Goal: Task Accomplishment & Management: Use online tool/utility

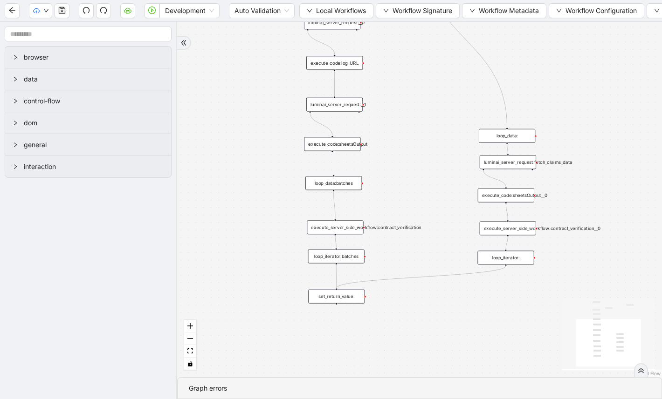
drag, startPoint x: 372, startPoint y: 140, endPoint x: 280, endPoint y: 141, distance: 92.3
click at [280, 141] on div "trigger execute_code:file_test luminai_server_request:__0 execute_code:log_URL …" at bounding box center [419, 200] width 485 height 356
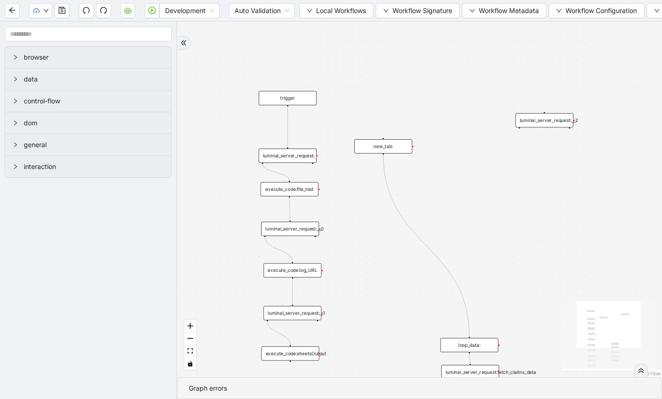
drag, startPoint x: 359, startPoint y: 162, endPoint x: 346, endPoint y: 395, distance: 232.9
click at [346, 395] on section "trigger execute_code:file_test luminai_server_request:__0 execute_code:log_URL …" at bounding box center [419, 211] width 485 height 378
click at [150, 10] on icon "play-circle" at bounding box center [151, 10] width 7 height 7
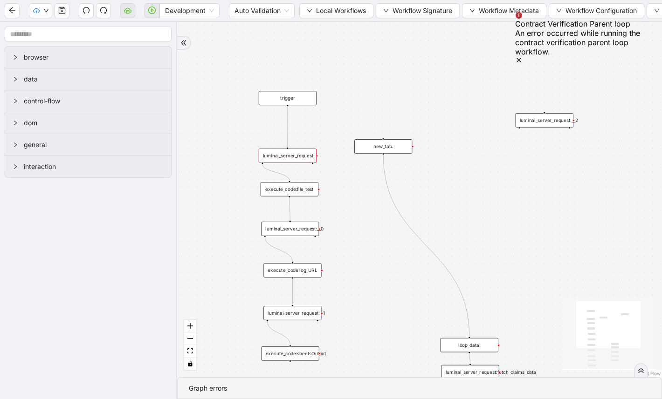
click at [523, 56] on icon "Notifications (F8)" at bounding box center [518, 59] width 7 height 7
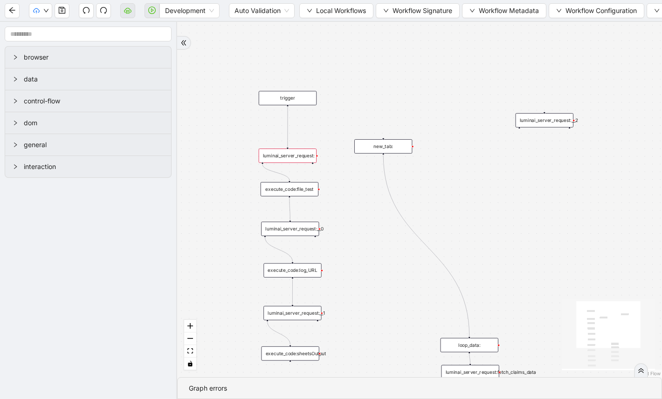
click at [153, 11] on span at bounding box center [151, 11] width 15 height 30
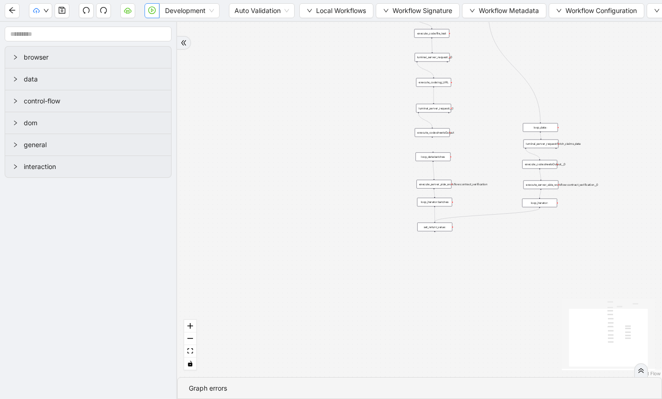
click at [151, 16] on button "button" at bounding box center [151, 10] width 15 height 15
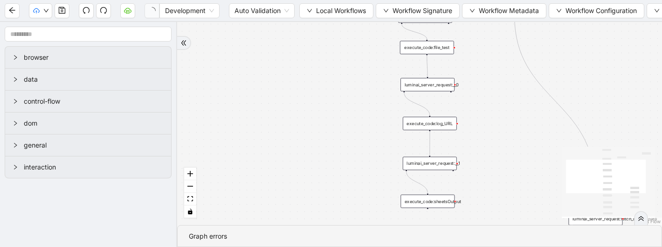
drag, startPoint x: 400, startPoint y: 72, endPoint x: 344, endPoint y: 146, distance: 93.5
click at [344, 146] on div "trigger execute_code:file_test luminai_server_request:__0 execute_code:log_URL …" at bounding box center [419, 123] width 485 height 203
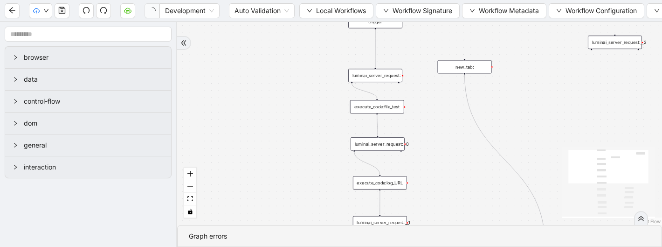
drag, startPoint x: 323, startPoint y: 119, endPoint x: 254, endPoint y: 256, distance: 154.0
click at [254, 247] on html "Development Auto Validation Local Workflows Workflow Signature Workflow Metadat…" at bounding box center [331, 123] width 662 height 247
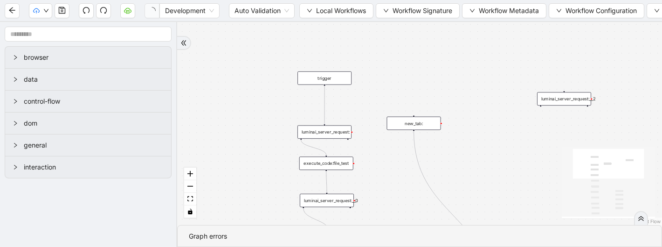
drag, startPoint x: 352, startPoint y: 156, endPoint x: 372, endPoint y: 68, distance: 90.3
click at [373, 68] on div "trigger execute_code:file_test luminai_server_request:__0 execute_code:log_URL …" at bounding box center [419, 123] width 485 height 203
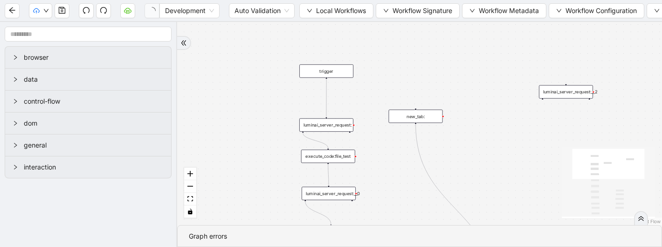
click at [346, 127] on div "luminai_server_request:" at bounding box center [326, 125] width 54 height 14
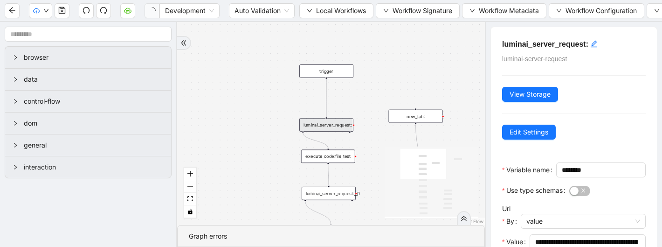
click at [347, 157] on div "execute_code:file_test" at bounding box center [328, 157] width 54 height 14
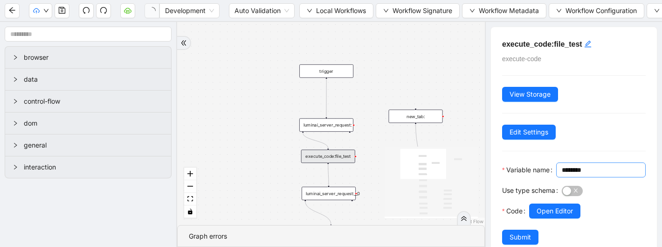
scroll to position [33, 0]
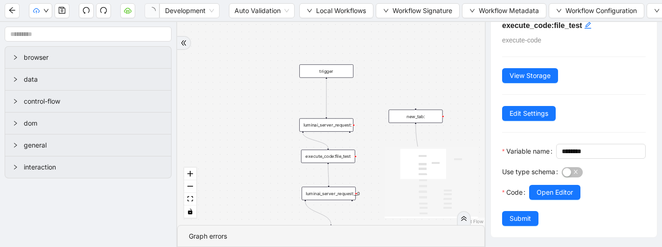
click at [345, 196] on div "luminai_server_request:__0" at bounding box center [329, 193] width 54 height 14
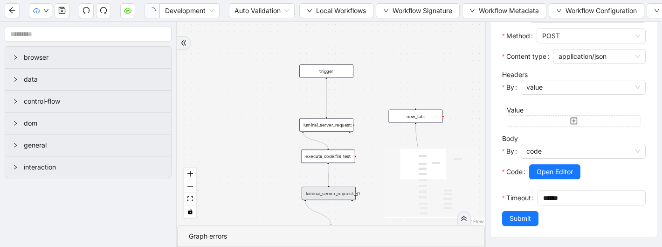
scroll to position [236, 0]
click at [547, 177] on span "Open Editor" at bounding box center [555, 171] width 36 height 10
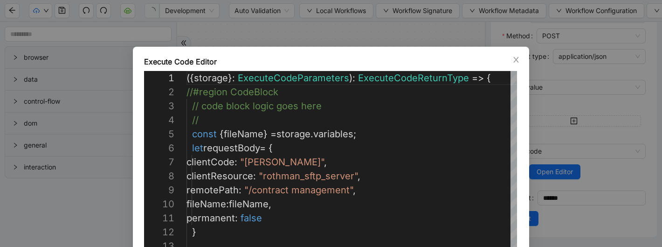
click at [369, 36] on div "**********" at bounding box center [331, 123] width 662 height 247
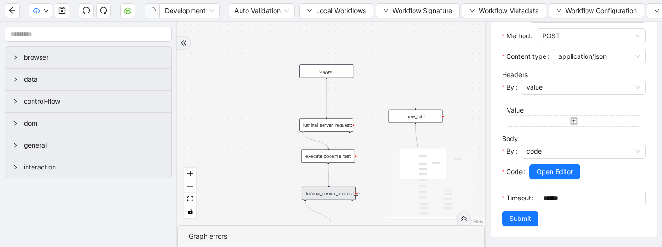
click at [341, 128] on div "luminai_server_request:" at bounding box center [326, 125] width 54 height 14
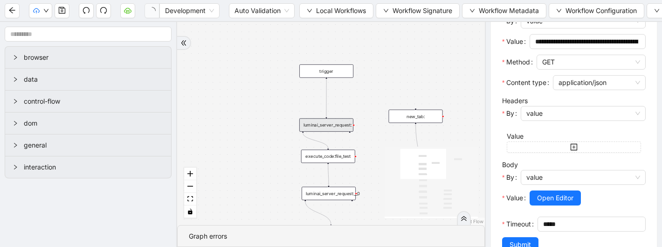
scroll to position [206, 0]
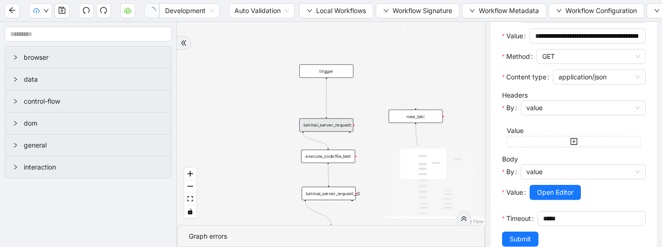
click at [557, 197] on span "Open Editor" at bounding box center [555, 192] width 36 height 10
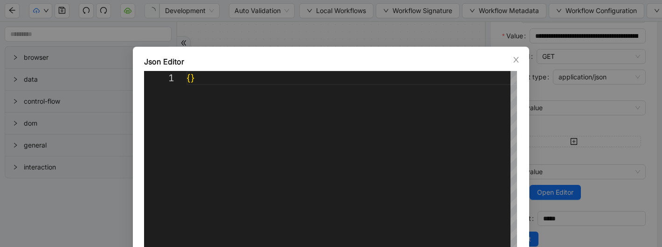
click at [421, 41] on div "Json Editor 1 { } ** Cancel Save" at bounding box center [331, 123] width 662 height 247
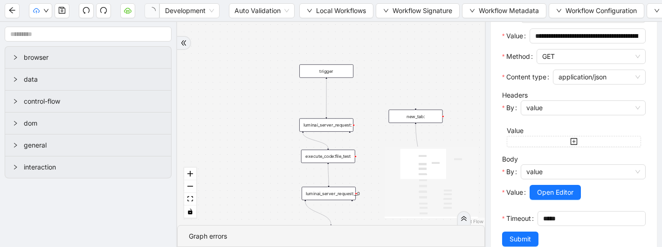
click at [344, 155] on div "execute_code:file_test" at bounding box center [328, 157] width 54 height 14
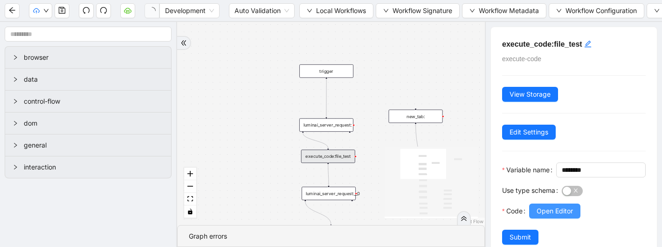
scroll to position [33, 0]
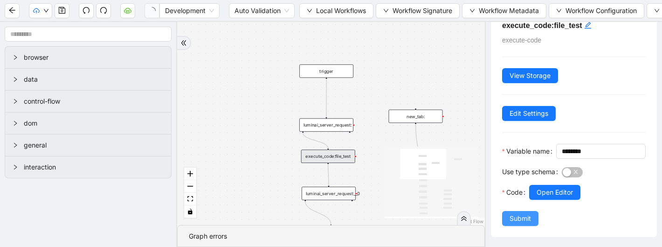
click at [522, 220] on span "Submit" at bounding box center [519, 218] width 21 height 10
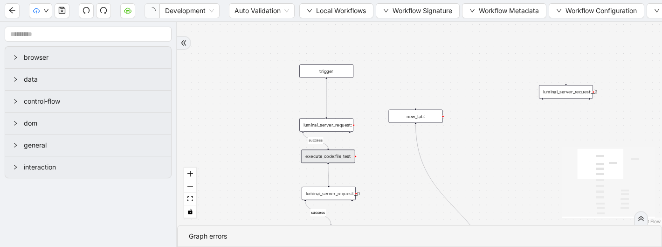
scroll to position [0, 0]
click at [356, 160] on div "success success success success trigger execute_code:file_test luminai_server_r…" at bounding box center [419, 123] width 485 height 203
click at [347, 151] on div "execute_code:file_test" at bounding box center [328, 157] width 54 height 14
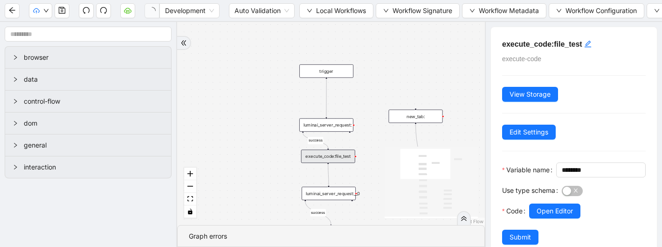
click at [347, 151] on div "execute_code:file_test" at bounding box center [328, 157] width 54 height 14
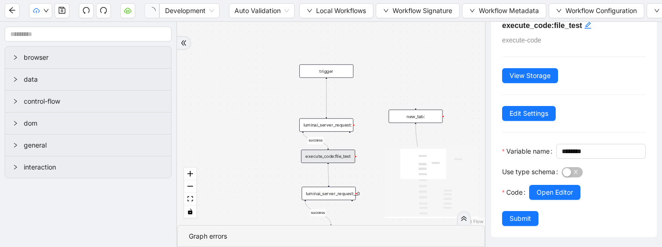
scroll to position [33, 0]
click at [559, 186] on button "Open Editor" at bounding box center [554, 192] width 51 height 15
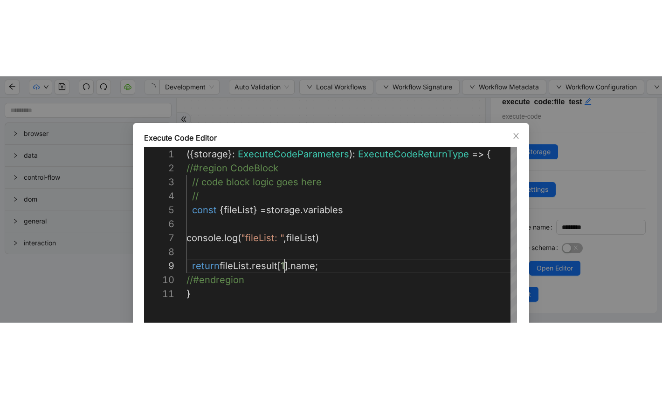
scroll to position [112, 103]
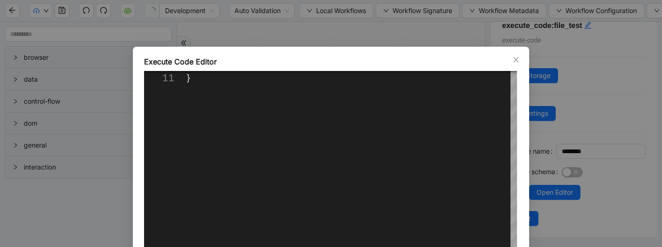
type textarea "**********"
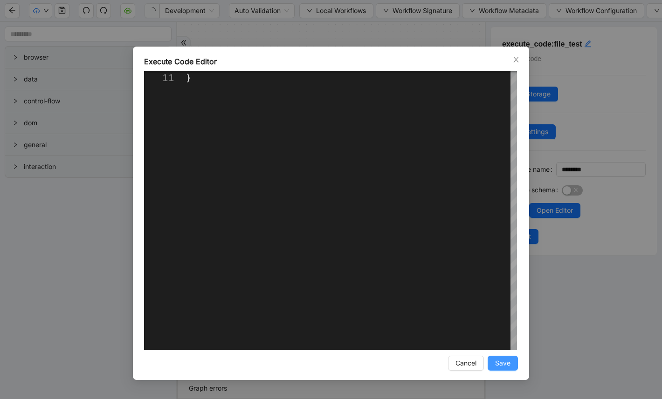
click at [503, 361] on span "Save" at bounding box center [502, 363] width 15 height 10
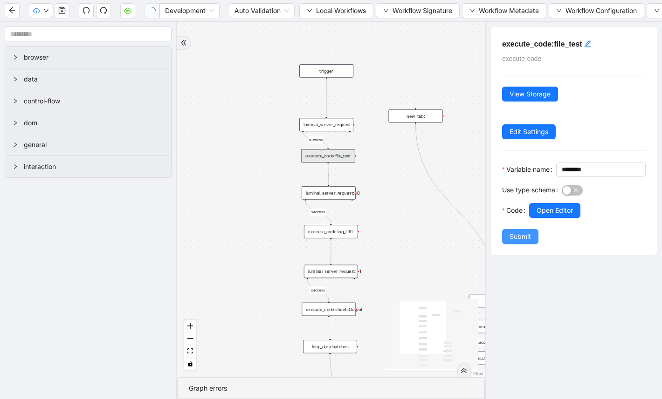
click at [534, 244] on button "Submit" at bounding box center [520, 236] width 36 height 15
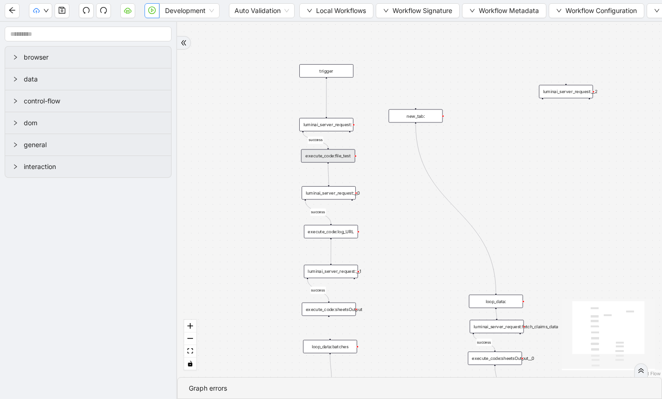
click at [148, 8] on icon "play-circle" at bounding box center [151, 10] width 7 height 7
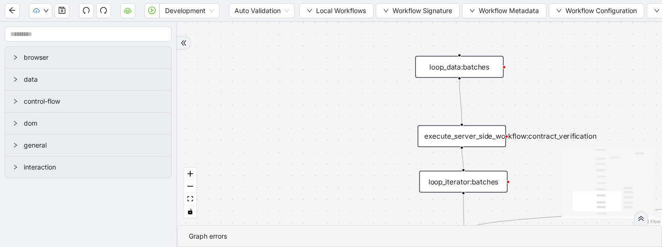
drag, startPoint x: 397, startPoint y: 102, endPoint x: 200, endPoint y: 314, distance: 289.6
click at [200, 246] on html "Development Auto Validation Local Workflows Workflow Signature Workflow Metadat…" at bounding box center [331, 123] width 662 height 247
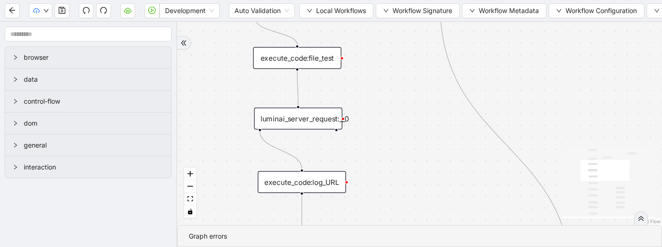
drag, startPoint x: 405, startPoint y: 138, endPoint x: 409, endPoint y: 285, distance: 147.8
click at [409, 246] on html "Development Auto Validation Local Workflows Workflow Signature Workflow Metadat…" at bounding box center [331, 123] width 662 height 247
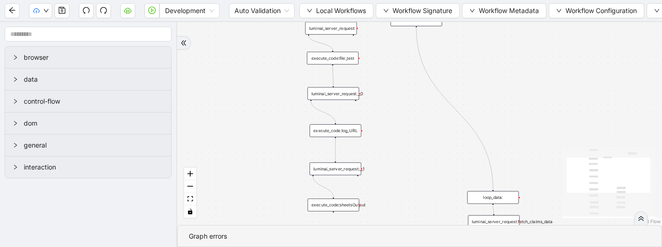
drag, startPoint x: 404, startPoint y: 124, endPoint x: 392, endPoint y: 82, distance: 43.9
click at [392, 82] on div "trigger execute_code:file_test luminai_server_request:__0 execute_code:log_URL …" at bounding box center [419, 123] width 485 height 203
click at [353, 91] on div "luminai_server_request:__0" at bounding box center [333, 92] width 52 height 13
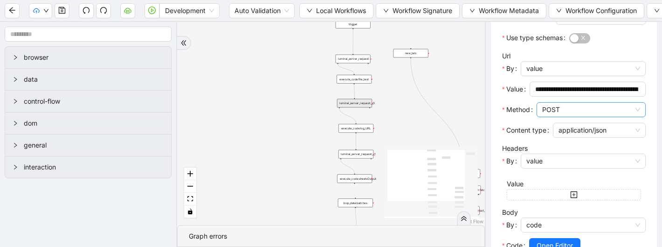
scroll to position [241, 0]
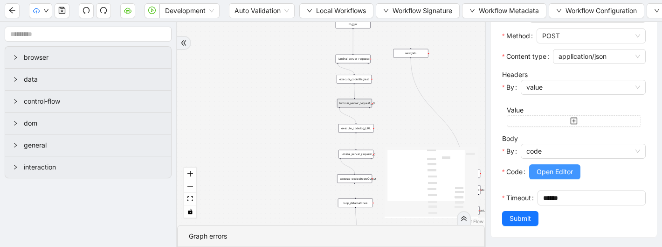
click at [550, 176] on span "Open Editor" at bounding box center [555, 171] width 36 height 10
click at [360, 75] on div "execute_code:file_test" at bounding box center [354, 79] width 35 height 9
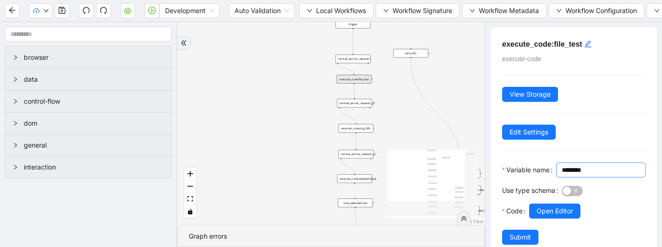
scroll to position [33, 0]
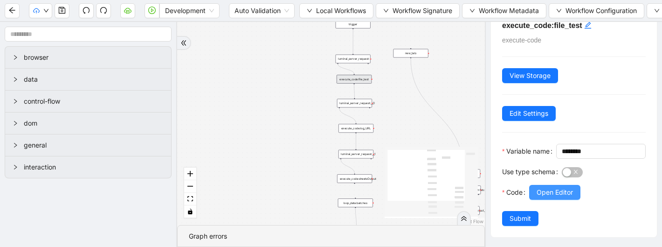
click at [547, 195] on span "Open Editor" at bounding box center [555, 192] width 36 height 10
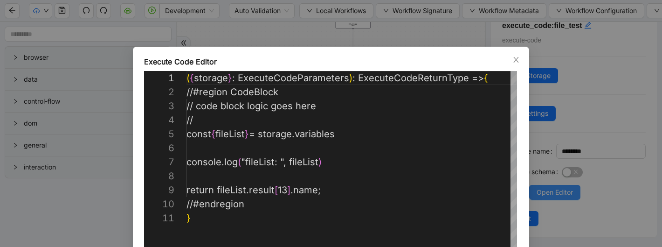
scroll to position [140, 0]
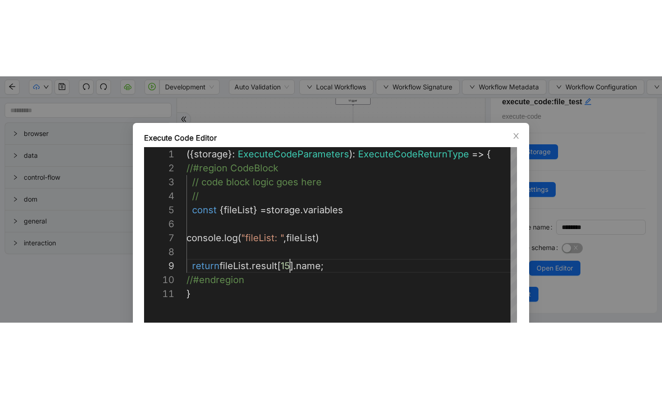
scroll to position [112, 103]
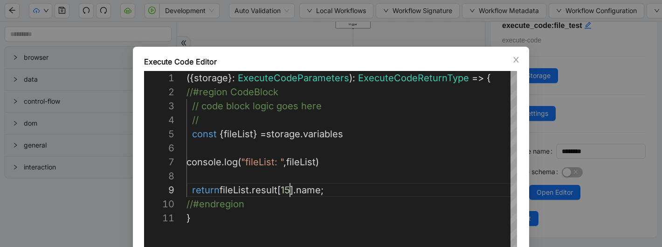
type textarea "**********"
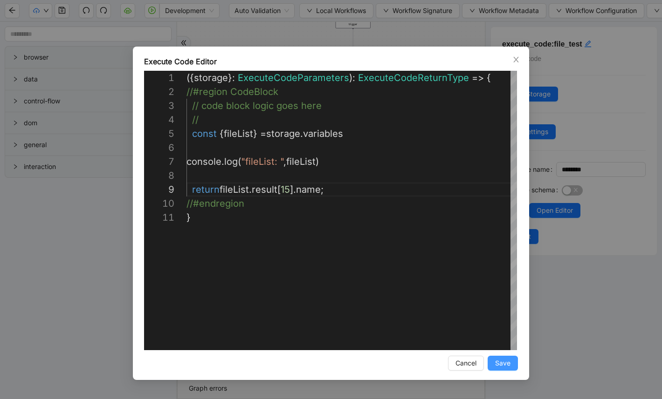
click at [502, 246] on span "Save" at bounding box center [502, 363] width 15 height 10
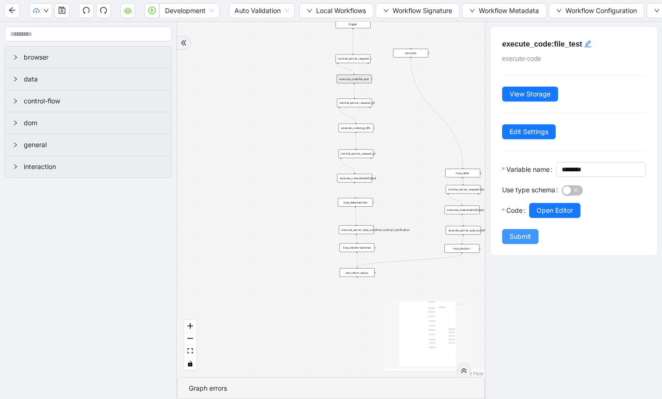
click at [529, 242] on span "Submit" at bounding box center [519, 237] width 21 height 10
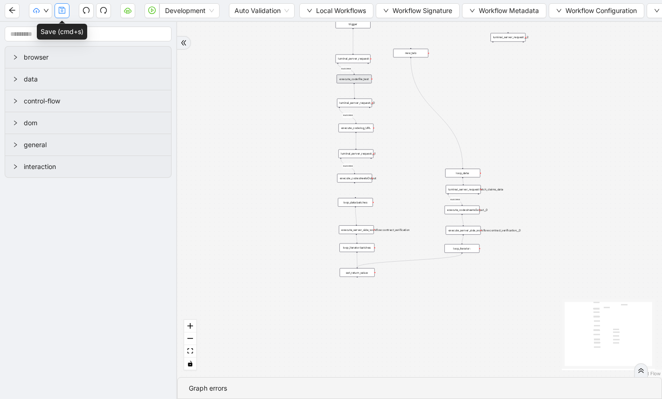
click at [63, 10] on icon "save" at bounding box center [61, 10] width 7 height 7
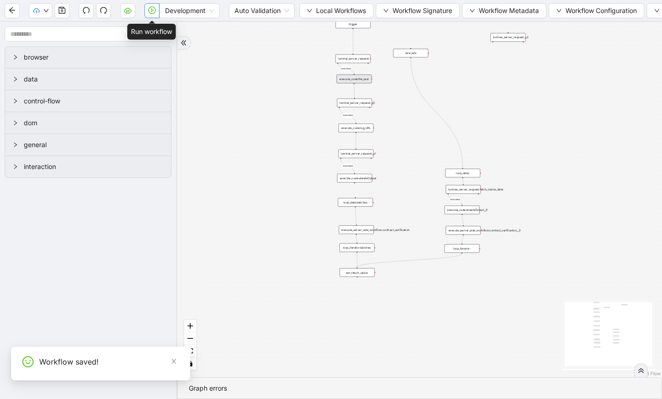
click at [153, 8] on icon "play-circle" at bounding box center [151, 10] width 7 height 7
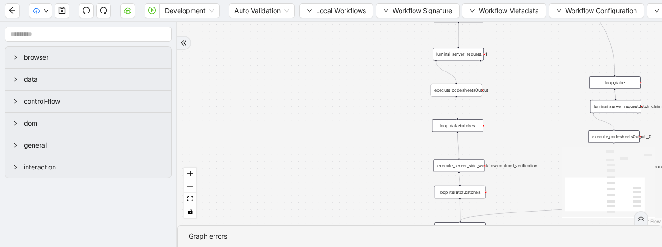
drag, startPoint x: 374, startPoint y: 59, endPoint x: 268, endPoint y: 277, distance: 243.1
click at [268, 246] on html "Development Auto Validation Local Workflows Workflow Signature Workflow Metadat…" at bounding box center [331, 123] width 662 height 247
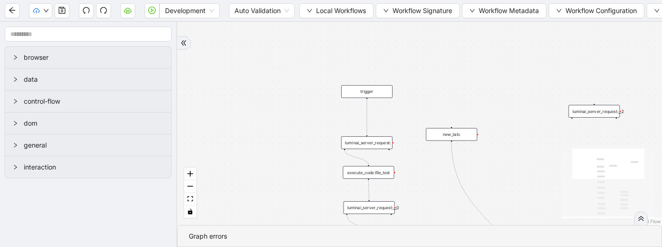
drag, startPoint x: 433, startPoint y: 107, endPoint x: 433, endPoint y: 125, distance: 18.2
click at [433, 124] on div "trigger execute_code:file_test luminai_server_request:__0 execute_code:log_URL …" at bounding box center [419, 123] width 485 height 203
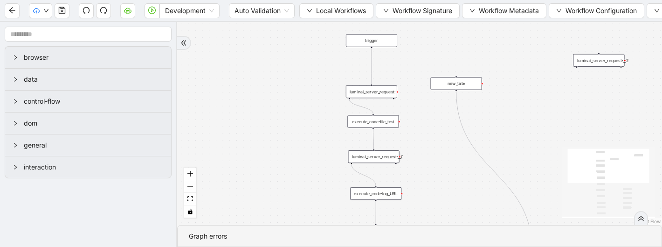
click at [389, 125] on div "execute_code:file_test" at bounding box center [372, 121] width 51 height 13
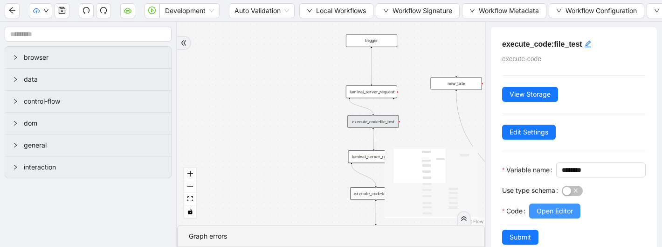
click at [566, 216] on span "Open Editor" at bounding box center [555, 211] width 36 height 10
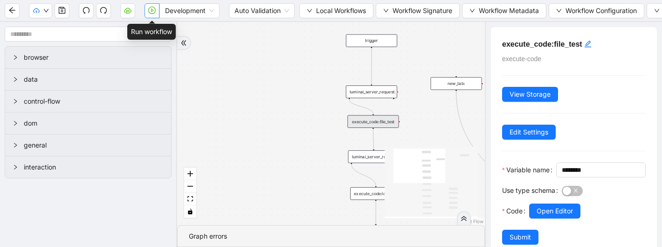
click at [157, 14] on button "button" at bounding box center [151, 10] width 15 height 15
click at [264, 183] on div "trigger execute_code:file_test luminai_server_request:__0 execute_code:log_URL …" at bounding box center [331, 123] width 308 height 203
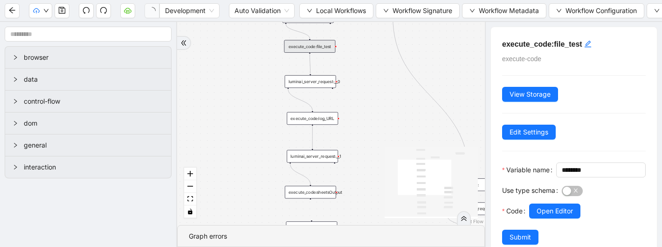
drag, startPoint x: 264, startPoint y: 183, endPoint x: 200, endPoint y: 107, distance: 99.6
click at [200, 107] on div "trigger execute_code:file_test luminai_server_request:__0 execute_code:log_URL …" at bounding box center [331, 123] width 308 height 203
click at [308, 78] on div "luminai_server_request:__0" at bounding box center [309, 79] width 51 height 13
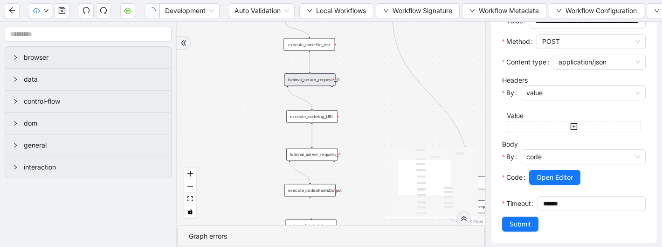
scroll to position [210, 0]
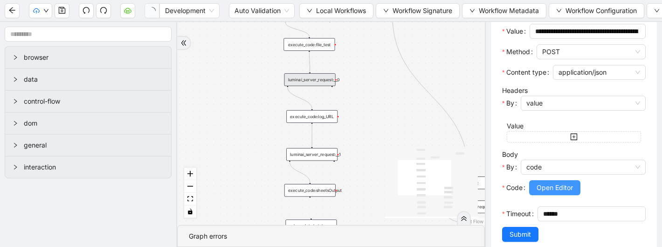
click at [549, 193] on span "Open Editor" at bounding box center [555, 187] width 36 height 10
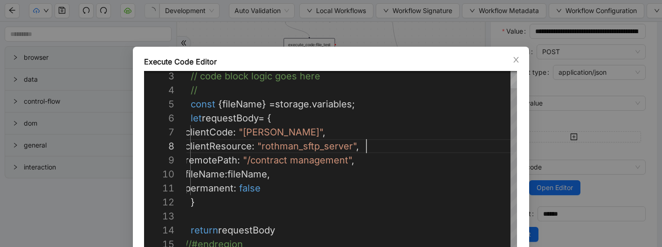
scroll to position [84, 110]
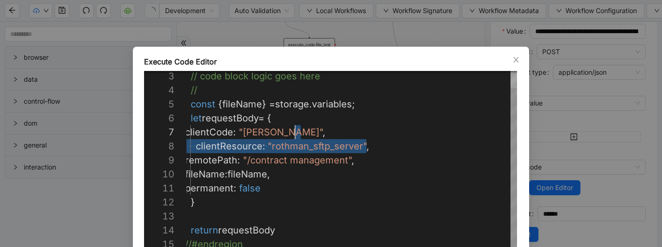
drag, startPoint x: 452, startPoint y: 149, endPoint x: 437, endPoint y: 137, distance: 19.2
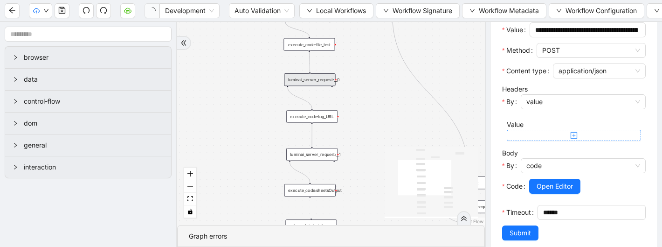
scroll to position [197, 0]
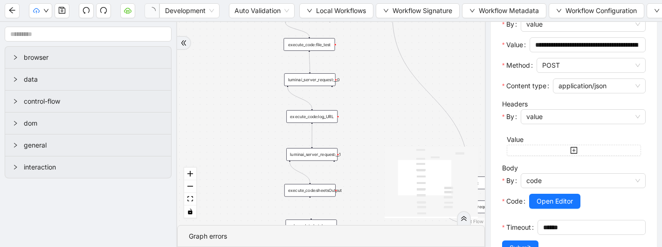
click at [327, 118] on div "execute_code:log_URL" at bounding box center [311, 116] width 51 height 13
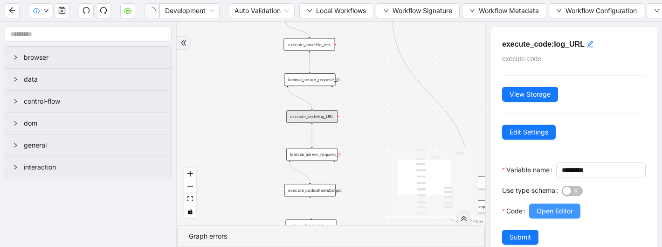
click at [551, 218] on button "Open Editor" at bounding box center [554, 210] width 51 height 15
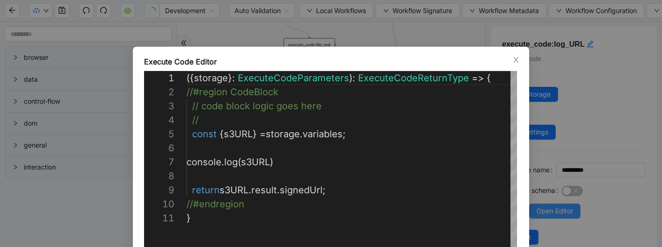
scroll to position [140, 0]
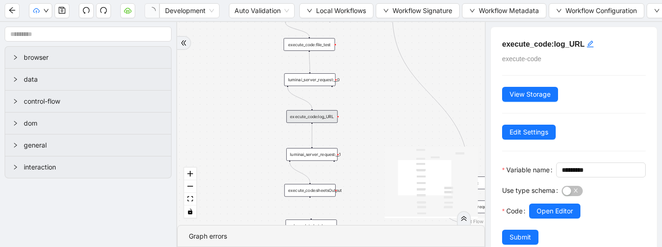
click at [328, 116] on div "execute_code:log_URL" at bounding box center [311, 116] width 51 height 13
click at [554, 216] on span "Open Editor" at bounding box center [555, 211] width 36 height 10
click at [327, 86] on div "trigger execute_code:file_test luminai_server_request:__0 execute_code:log_URL …" at bounding box center [331, 123] width 308 height 203
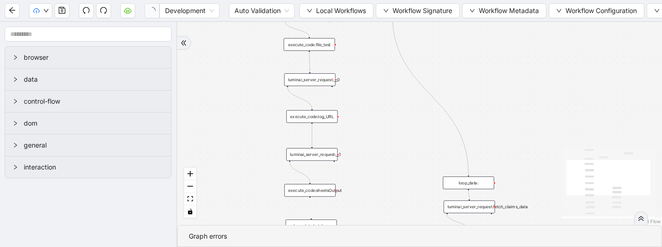
click at [313, 81] on div "luminai_server_request:__0" at bounding box center [309, 79] width 51 height 13
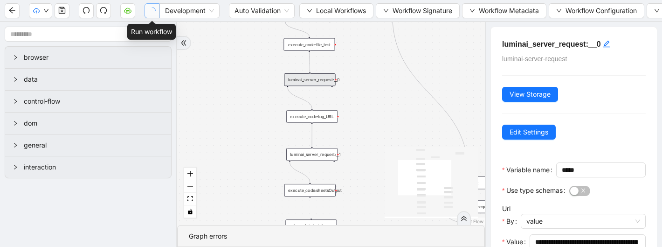
click at [151, 8] on icon "loading" at bounding box center [152, 10] width 8 height 8
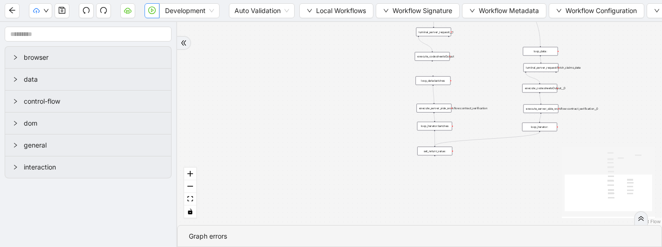
click at [152, 13] on icon "play-circle" at bounding box center [151, 10] width 7 height 7
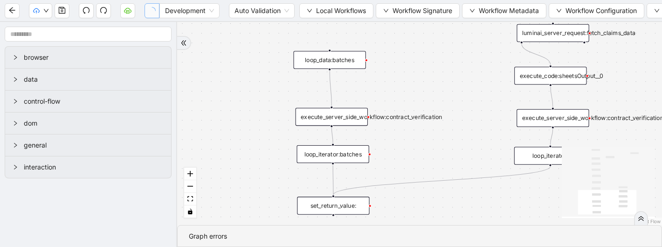
drag, startPoint x: 249, startPoint y: 138, endPoint x: 218, endPoint y: 226, distance: 93.8
click at [219, 227] on section "trigger execute_code:file_test luminai_server_request:__0 execute_code:log_URL …" at bounding box center [419, 134] width 485 height 225
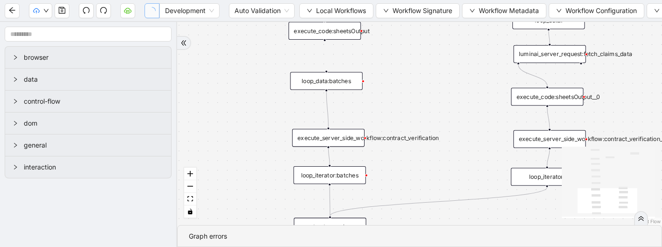
drag, startPoint x: 246, startPoint y: 133, endPoint x: 231, endPoint y: 198, distance: 67.0
click at [231, 198] on div "trigger execute_code:file_test luminai_server_request:__0 execute_code:log_URL …" at bounding box center [419, 123] width 485 height 203
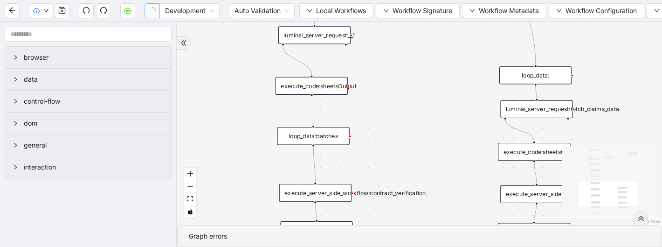
drag, startPoint x: 250, startPoint y: 131, endPoint x: 235, endPoint y: 220, distance: 89.8
click at [235, 219] on div "trigger execute_code:file_test luminai_server_request:__0 execute_code:log_URL …" at bounding box center [419, 123] width 485 height 203
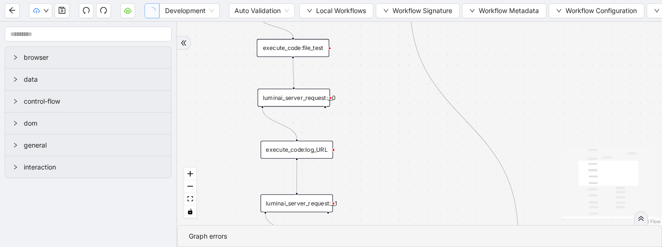
drag, startPoint x: 238, startPoint y: 136, endPoint x: 235, endPoint y: 215, distance: 79.8
click at [235, 215] on div "trigger execute_code:file_test luminai_server_request:__0 execute_code:log_URL …" at bounding box center [419, 123] width 485 height 203
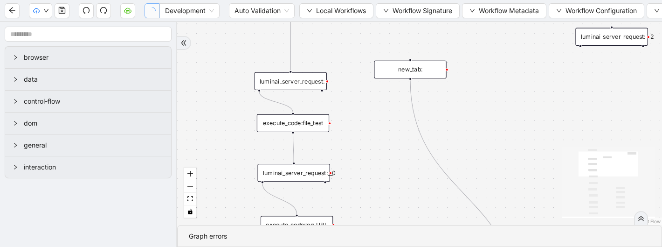
drag, startPoint x: 235, startPoint y: 129, endPoint x: 235, endPoint y: 216, distance: 87.2
click at [235, 216] on div "trigger execute_code:file_test luminai_server_request:__0 execute_code:log_URL …" at bounding box center [419, 123] width 485 height 203
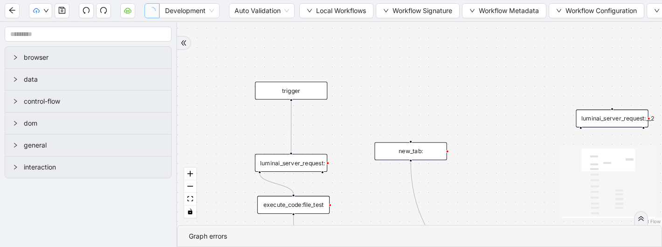
drag, startPoint x: 228, startPoint y: 124, endPoint x: 230, endPoint y: 217, distance: 93.2
click at [230, 217] on div "trigger execute_code:file_test luminai_server_request:__0 execute_code:log_URL …" at bounding box center [419, 123] width 485 height 203
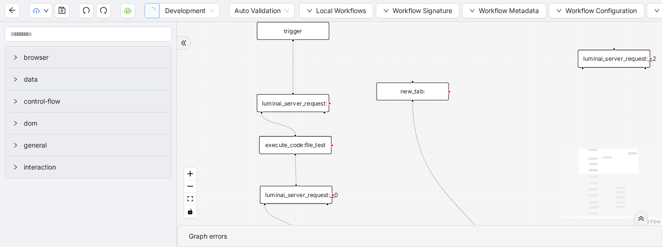
drag, startPoint x: 230, startPoint y: 216, endPoint x: 230, endPoint y: 126, distance: 89.5
click at [230, 126] on div "trigger execute_code:file_test luminai_server_request:__0 execute_code:log_URL …" at bounding box center [419, 123] width 485 height 203
click at [324, 106] on div "luminai_server_request:" at bounding box center [293, 101] width 72 height 18
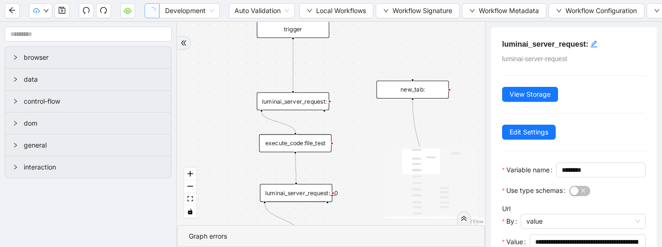
click at [319, 147] on div "execute_code:file_test" at bounding box center [295, 143] width 72 height 18
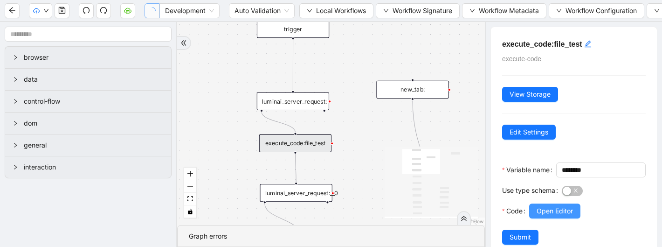
click at [546, 216] on span "Open Editor" at bounding box center [555, 211] width 36 height 10
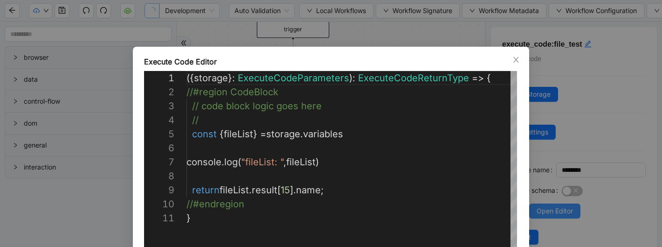
scroll to position [140, 0]
click at [518, 58] on icon "close" at bounding box center [515, 59] width 7 height 7
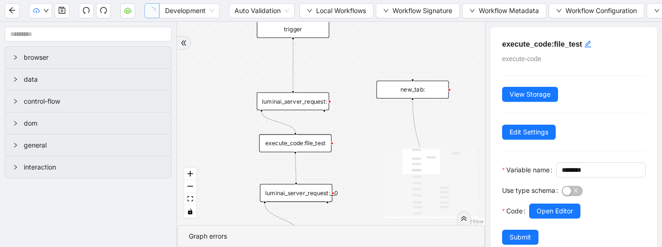
click at [312, 108] on div "luminai_server_request:" at bounding box center [293, 101] width 72 height 18
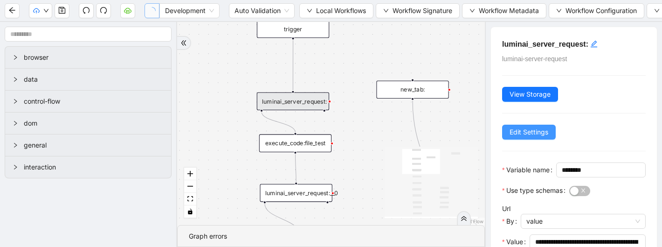
click at [524, 126] on button "Edit Settings" at bounding box center [529, 131] width 54 height 15
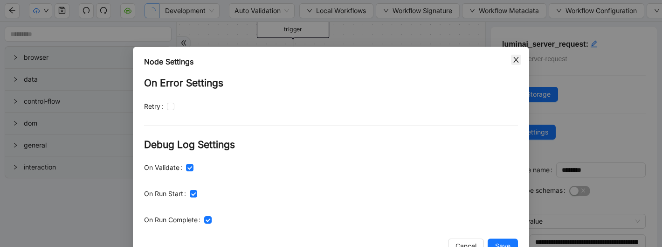
click at [519, 59] on icon "close" at bounding box center [515, 59] width 7 height 7
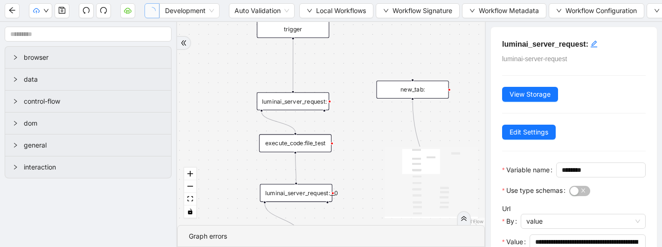
click at [318, 197] on div "luminai_server_request:__0" at bounding box center [296, 193] width 72 height 18
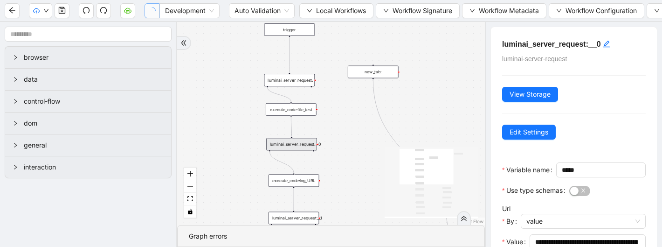
drag, startPoint x: 347, startPoint y: 205, endPoint x: 332, endPoint y: 155, distance: 52.5
click at [332, 155] on div "trigger execute_code:file_test luminai_server_request:__0 execute_code:log_URL …" at bounding box center [331, 123] width 308 height 203
click at [306, 215] on div "luminai_server_request:__1" at bounding box center [294, 216] width 47 height 12
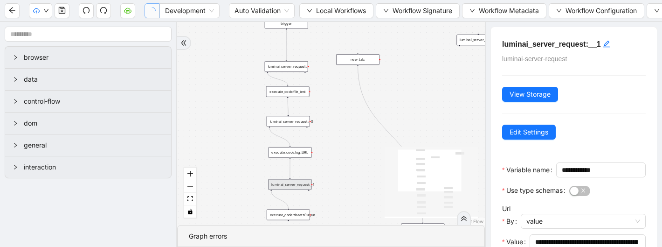
drag, startPoint x: 362, startPoint y: 206, endPoint x: 347, endPoint y: 142, distance: 66.1
click at [347, 142] on div "trigger execute_code:file_test luminai_server_request:__0 execute_code:log_URL …" at bounding box center [331, 123] width 308 height 203
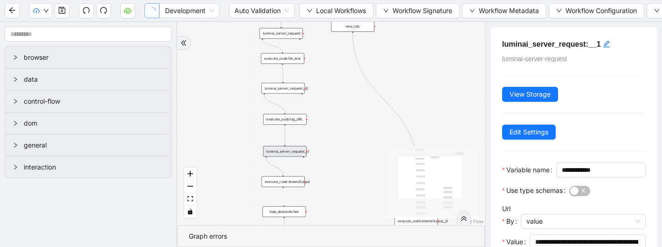
click at [299, 179] on div "execute_code:sheetsOutput" at bounding box center [282, 181] width 43 height 11
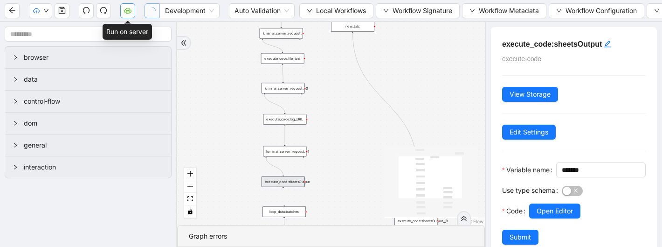
click at [122, 12] on button "button" at bounding box center [127, 10] width 15 height 15
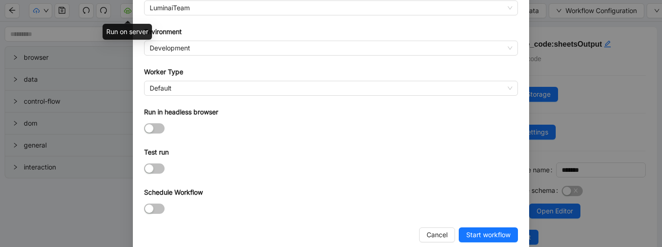
scroll to position [121, 0]
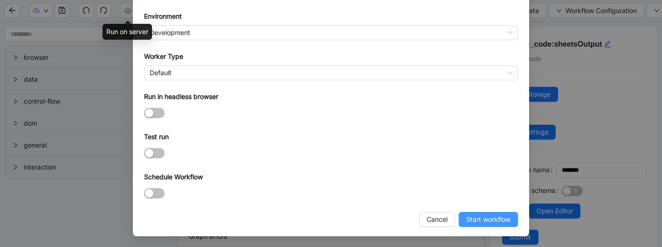
click at [485, 217] on span "Start workflow" at bounding box center [488, 219] width 44 height 10
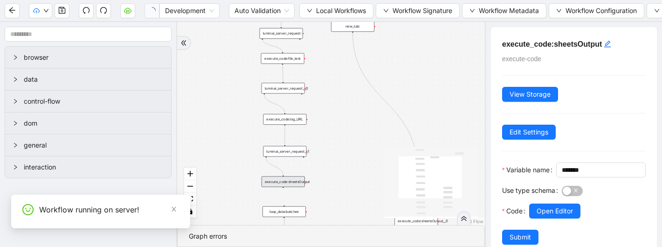
click at [92, 208] on div "Workflow running on server!" at bounding box center [109, 209] width 140 height 11
click at [171, 209] on icon "close" at bounding box center [174, 209] width 7 height 7
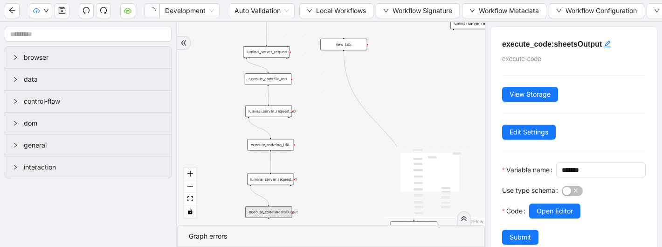
drag, startPoint x: 242, startPoint y: 87, endPoint x: 206, endPoint y: 151, distance: 74.3
click at [206, 153] on div "trigger execute_code:file_test luminai_server_request:__0 execute_code:log_URL …" at bounding box center [331, 123] width 308 height 203
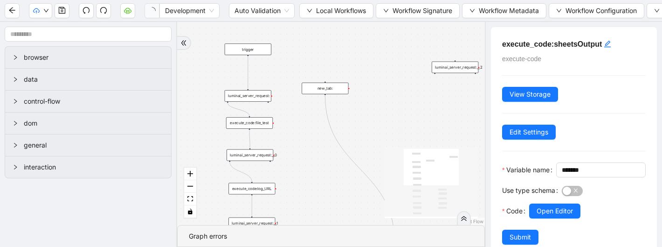
click at [261, 124] on div "execute_code:file_test" at bounding box center [249, 123] width 47 height 12
click at [266, 122] on div "execute_code:file_test" at bounding box center [250, 123] width 47 height 12
click at [261, 96] on div "luminai_server_request:" at bounding box center [248, 96] width 47 height 12
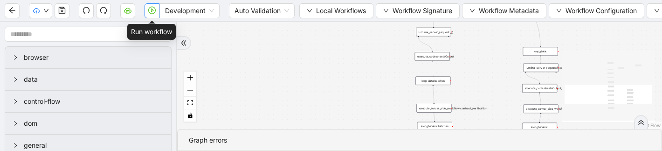
click at [154, 8] on icon "play-circle" at bounding box center [151, 10] width 7 height 7
